Goal: Use online tool/utility

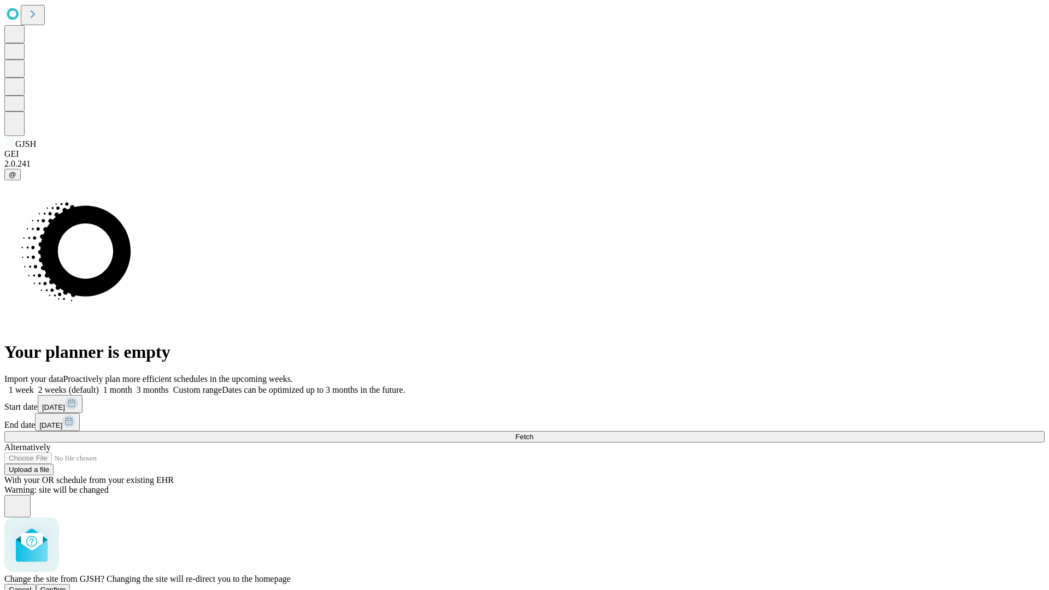
click at [66, 586] on span "Confirm" at bounding box center [53, 590] width 26 height 8
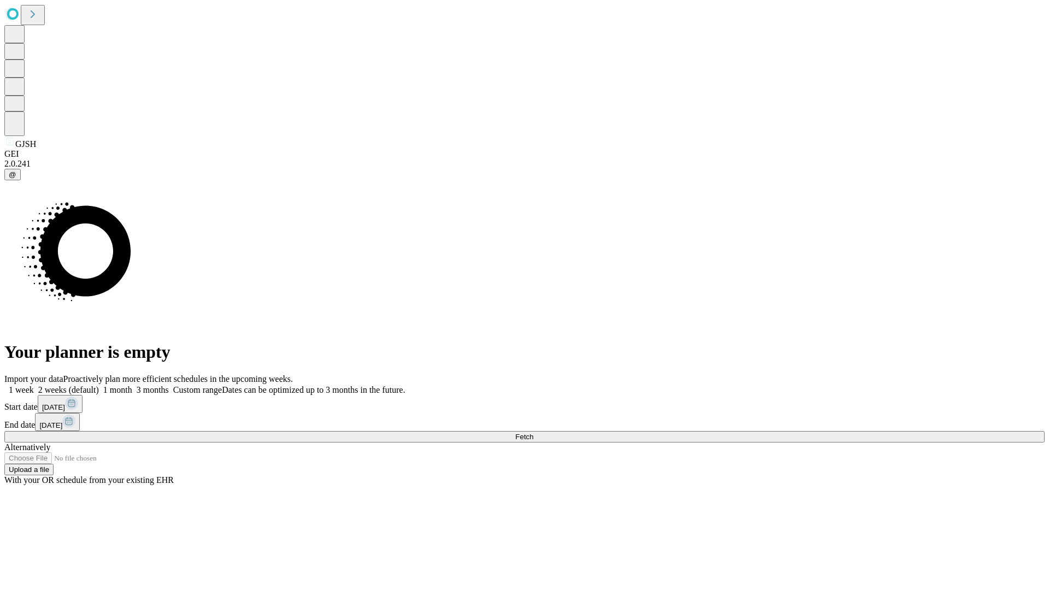
click at [34, 385] on label "1 week" at bounding box center [19, 389] width 30 height 9
click at [533, 433] on span "Fetch" at bounding box center [524, 437] width 18 height 8
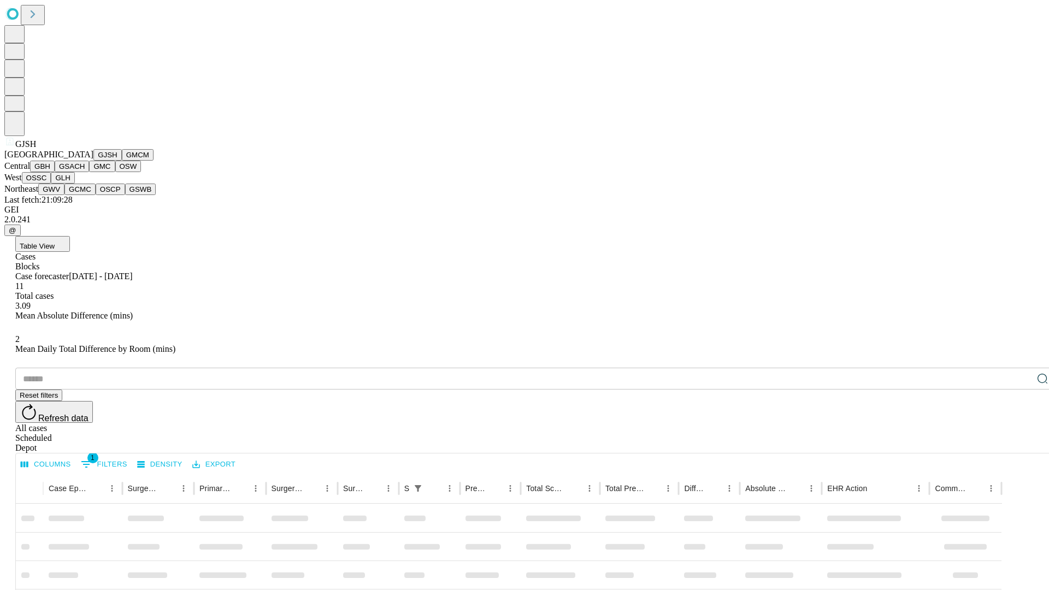
click at [122, 161] on button "GMCM" at bounding box center [138, 154] width 32 height 11
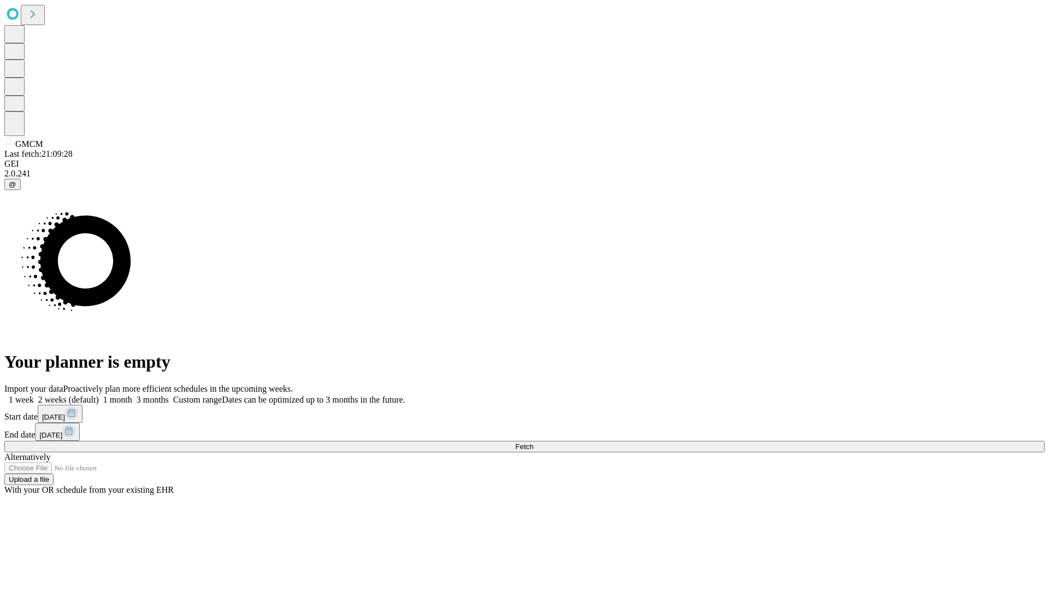
click at [34, 395] on label "1 week" at bounding box center [19, 399] width 30 height 9
click at [533, 443] on span "Fetch" at bounding box center [524, 447] width 18 height 8
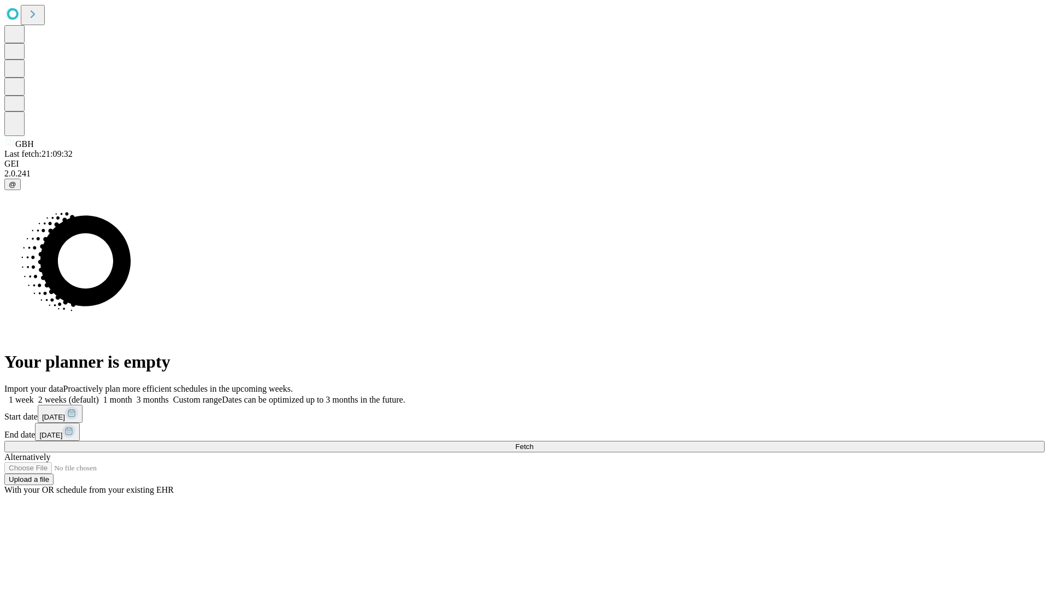
click at [34, 395] on label "1 week" at bounding box center [19, 399] width 30 height 9
click at [533, 443] on span "Fetch" at bounding box center [524, 447] width 18 height 8
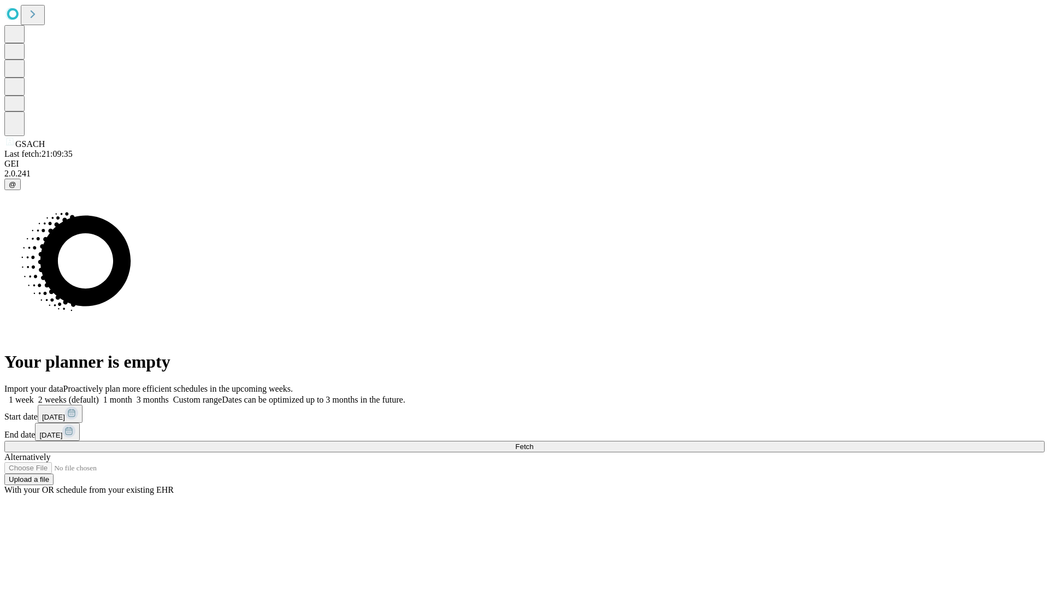
click at [34, 395] on label "1 week" at bounding box center [19, 399] width 30 height 9
click at [533, 443] on span "Fetch" at bounding box center [524, 447] width 18 height 8
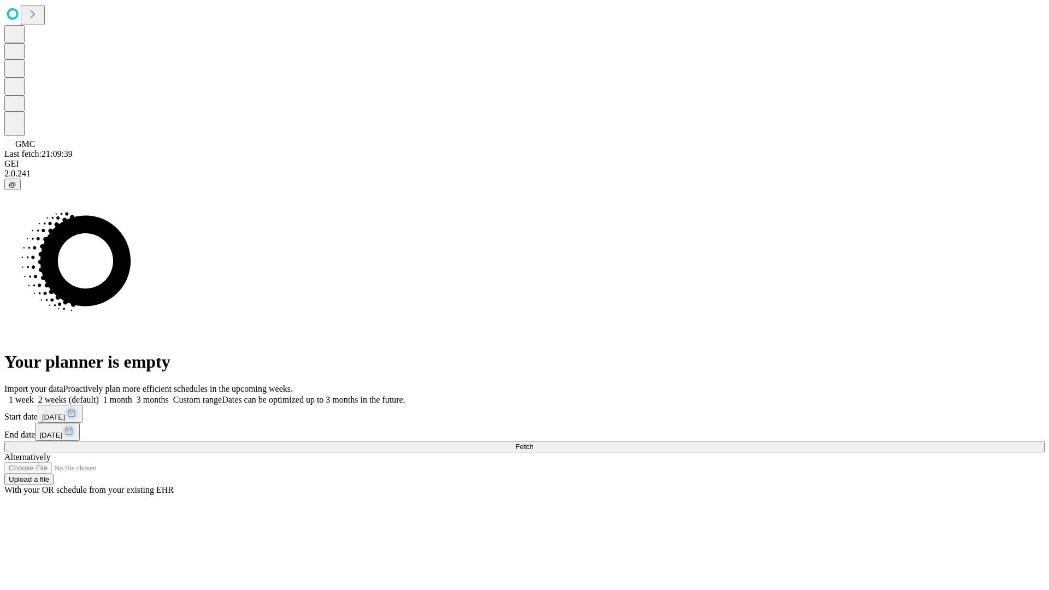
click at [34, 395] on label "1 week" at bounding box center [19, 399] width 30 height 9
click at [533, 443] on span "Fetch" at bounding box center [524, 447] width 18 height 8
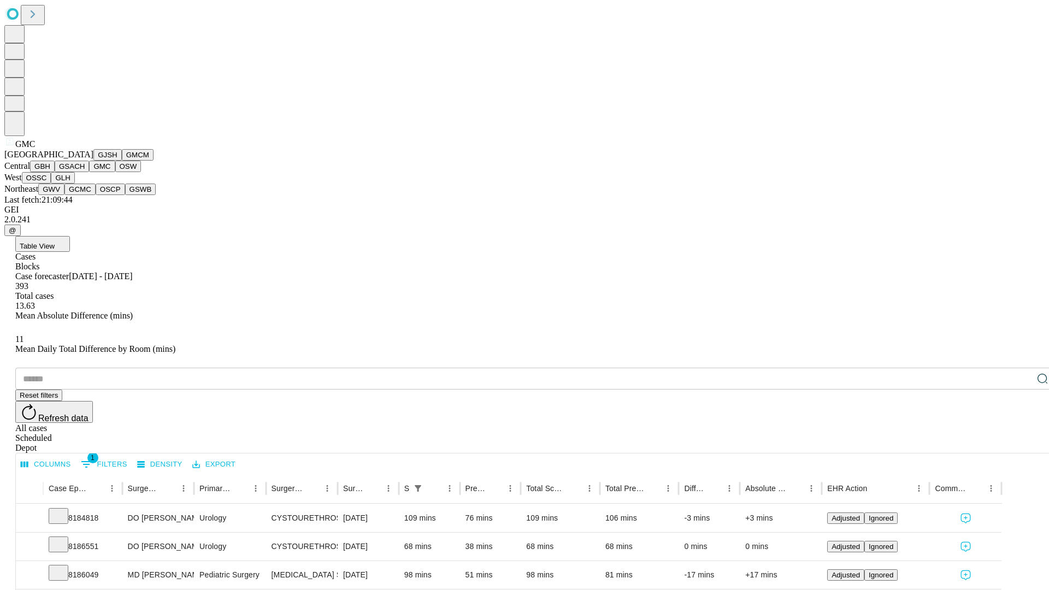
click at [115, 172] on button "OSW" at bounding box center [128, 166] width 26 height 11
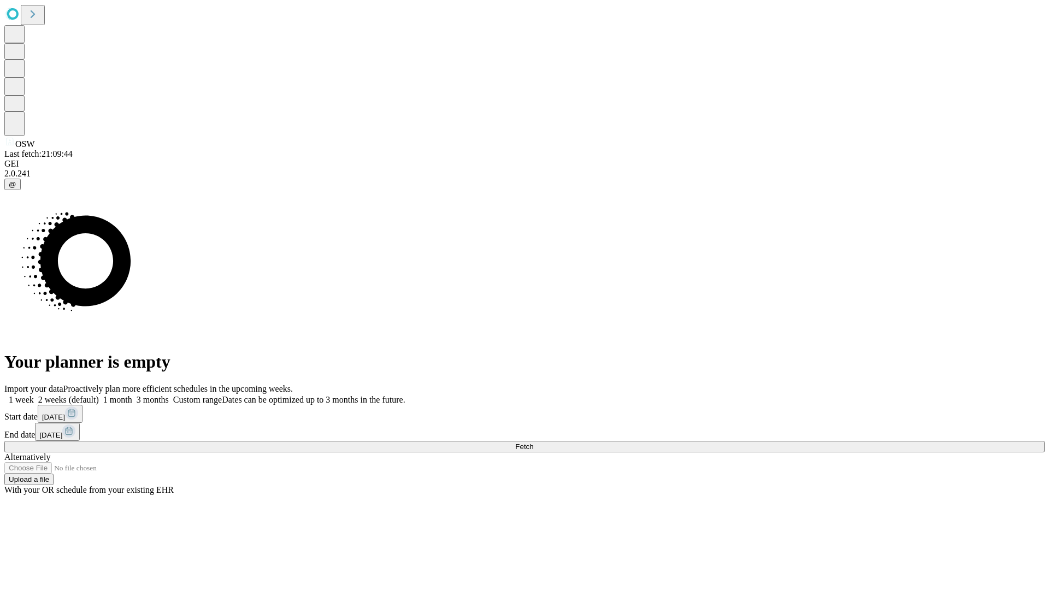
click at [34, 395] on label "1 week" at bounding box center [19, 399] width 30 height 9
click at [533, 443] on span "Fetch" at bounding box center [524, 447] width 18 height 8
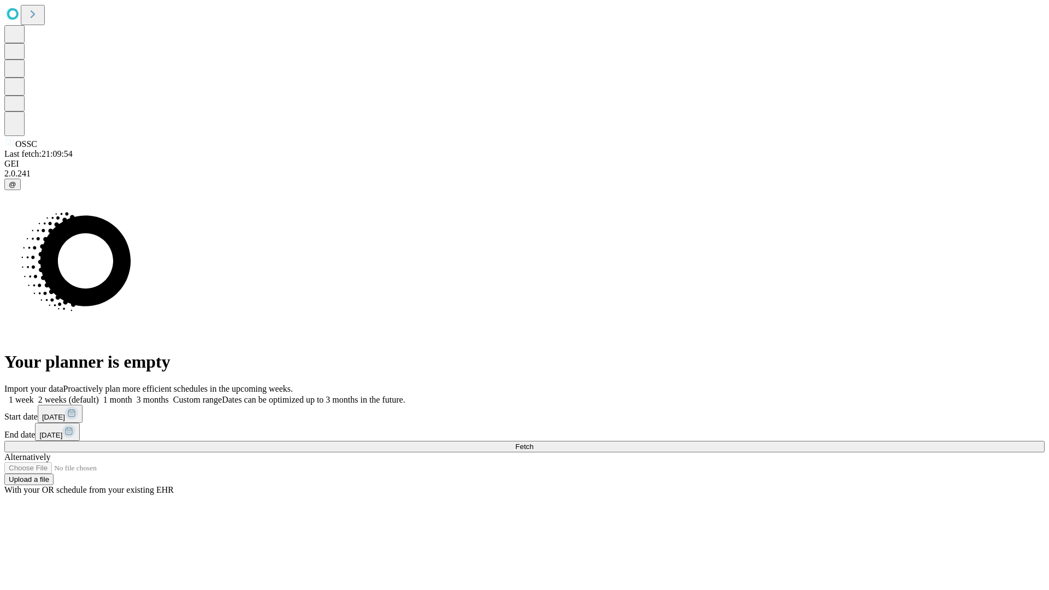
click at [34, 395] on label "1 week" at bounding box center [19, 399] width 30 height 9
click at [533, 443] on span "Fetch" at bounding box center [524, 447] width 18 height 8
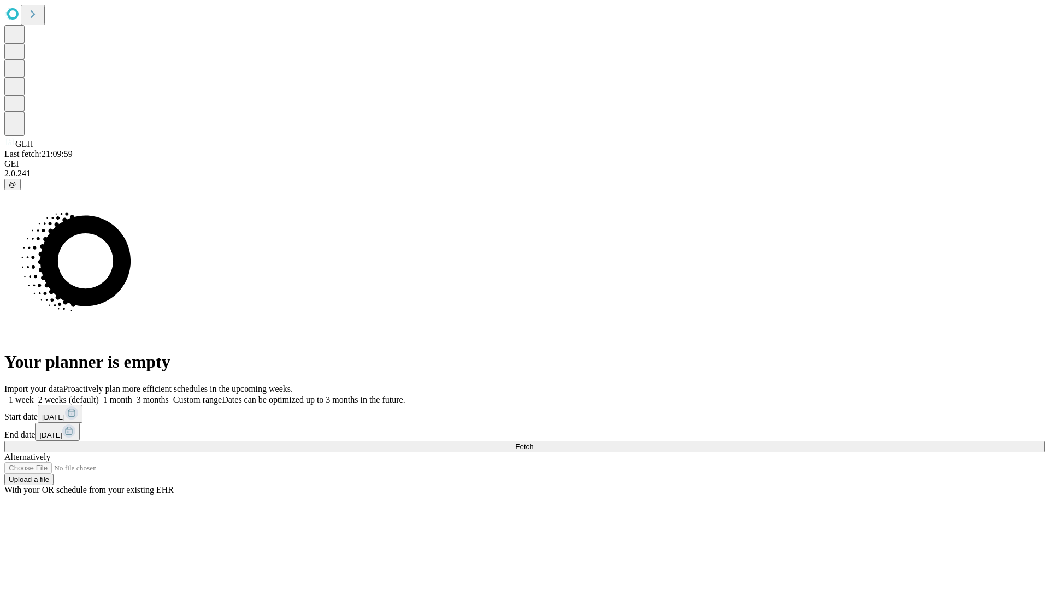
click at [533, 443] on span "Fetch" at bounding box center [524, 447] width 18 height 8
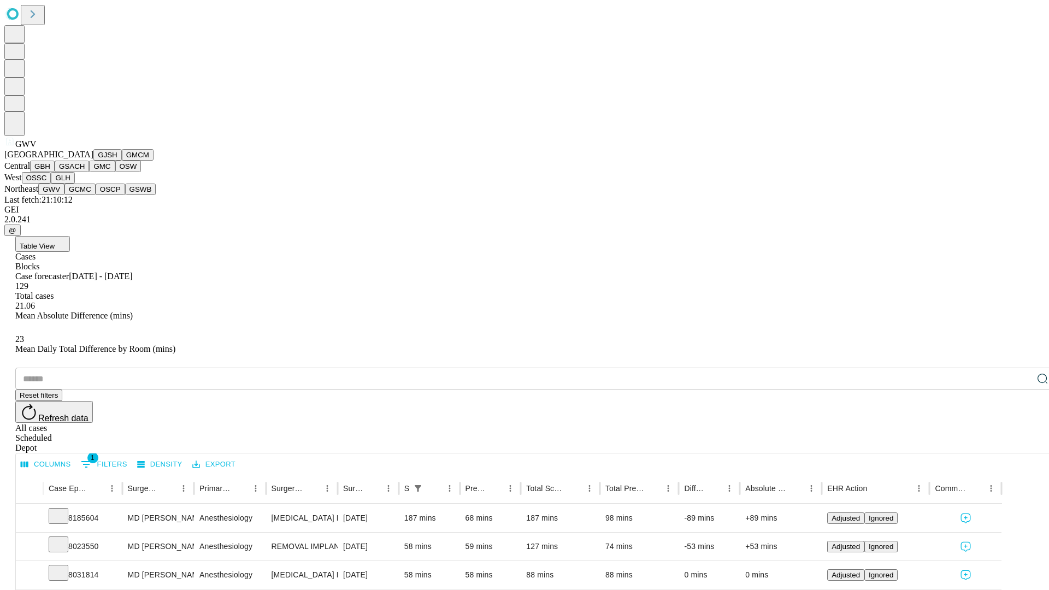
click at [85, 195] on button "GCMC" at bounding box center [79, 189] width 31 height 11
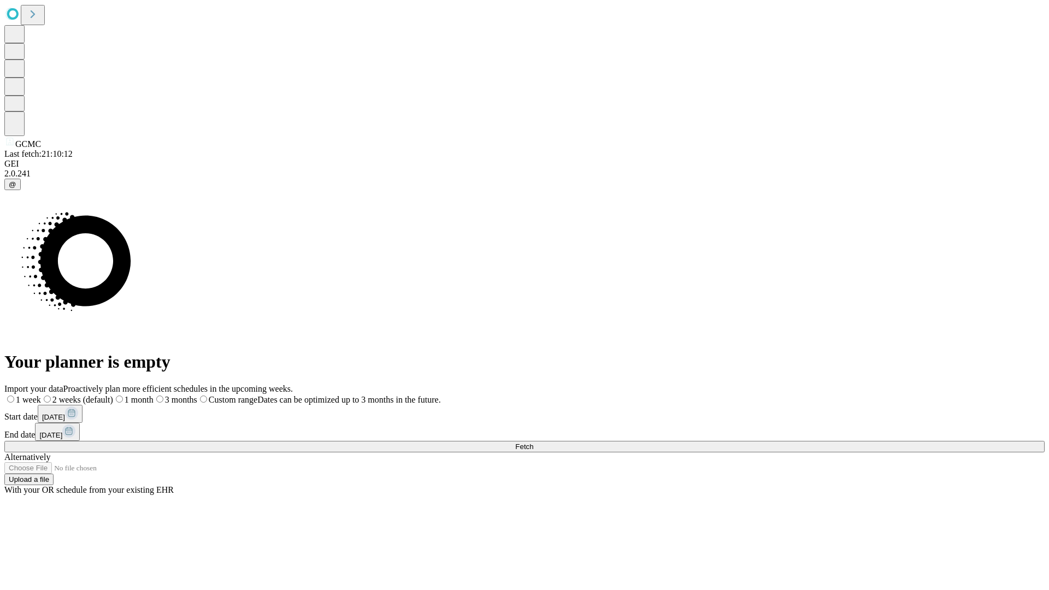
click at [41, 395] on label "1 week" at bounding box center [22, 399] width 37 height 9
click at [533, 443] on span "Fetch" at bounding box center [524, 447] width 18 height 8
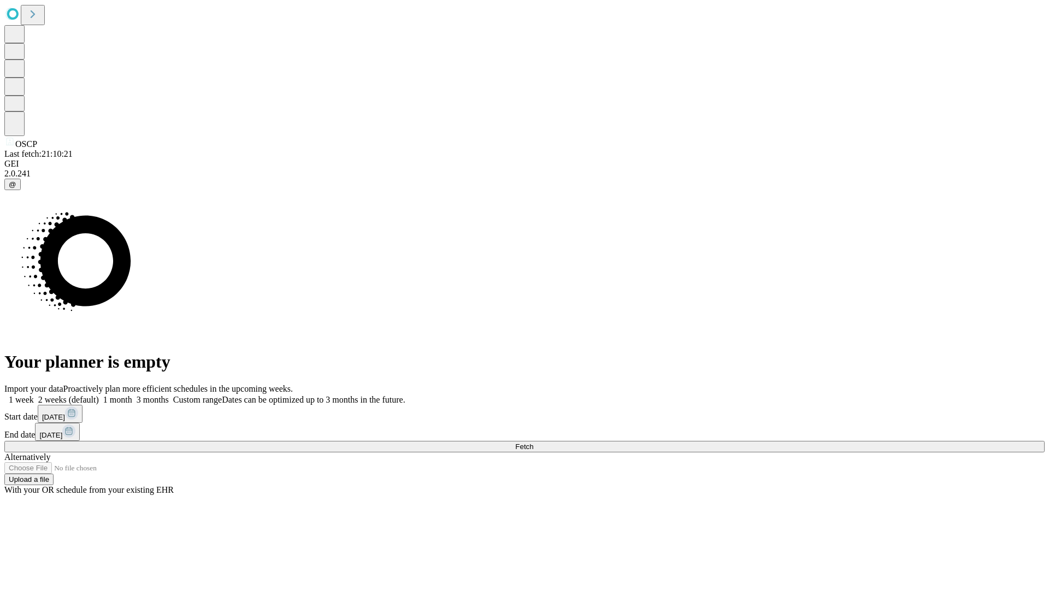
click at [34, 395] on label "1 week" at bounding box center [19, 399] width 30 height 9
click at [533, 443] on span "Fetch" at bounding box center [524, 447] width 18 height 8
